Goal: Transaction & Acquisition: Download file/media

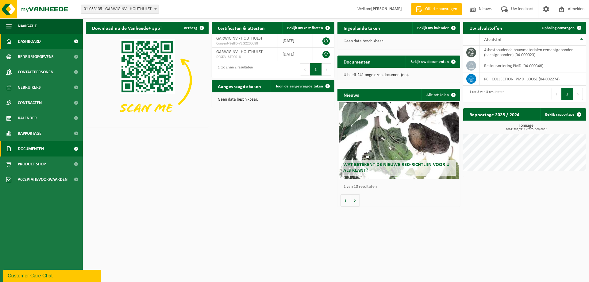
click at [33, 149] on span "Documenten" at bounding box center [31, 148] width 26 height 15
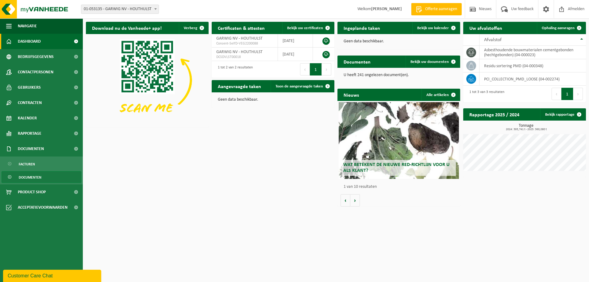
click at [24, 178] on span "Documenten" at bounding box center [30, 178] width 23 height 12
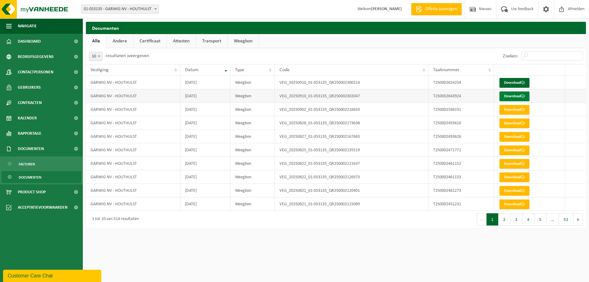
click at [516, 98] on link "Download" at bounding box center [515, 96] width 30 height 10
click at [516, 82] on link "Download" at bounding box center [515, 83] width 30 height 10
